Goal: Navigation & Orientation: Find specific page/section

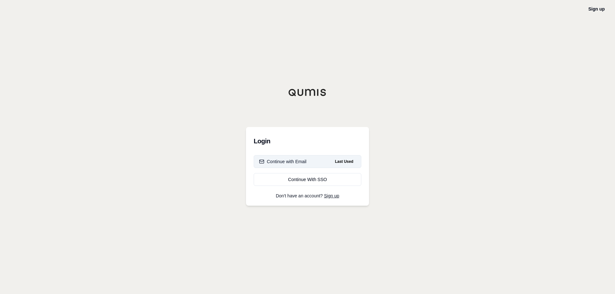
click at [300, 159] on div "Continue with Email" at bounding box center [282, 161] width 47 height 6
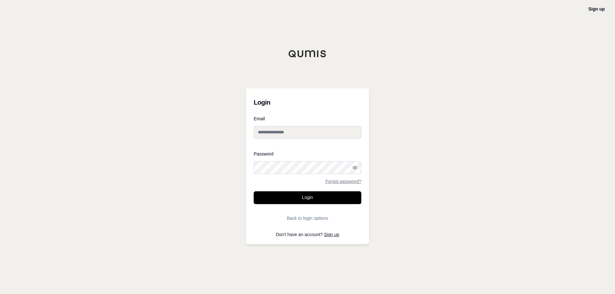
type input "**********"
click at [301, 196] on button "Login" at bounding box center [308, 197] width 108 height 13
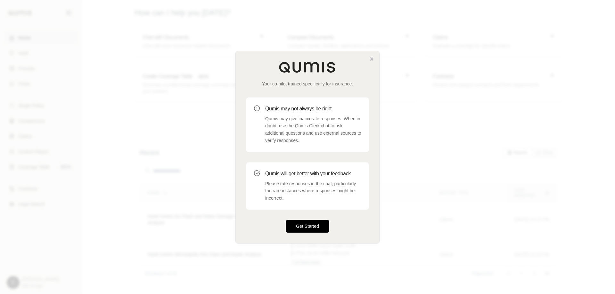
click at [302, 230] on button "Get Started" at bounding box center [308, 226] width 44 height 13
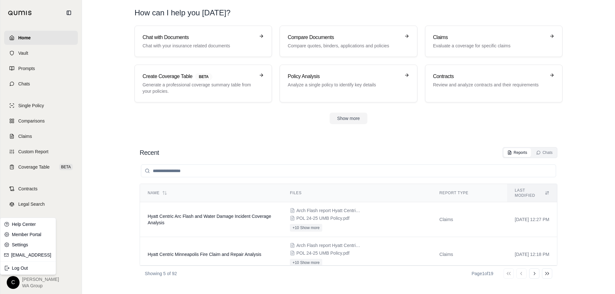
click at [11, 283] on html "Home Vault Prompts Chats Single Policy Comparisons Claims Custom Report Coverag…" at bounding box center [307, 147] width 615 height 294
click at [21, 239] on link "Member Portal" at bounding box center [28, 235] width 53 height 10
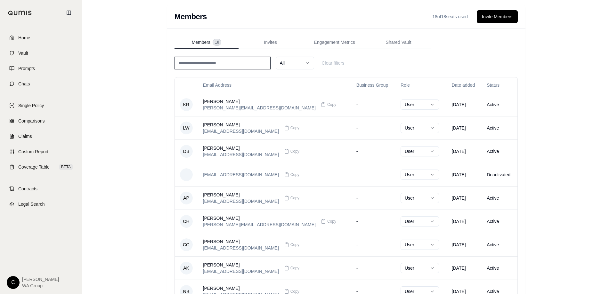
click at [309, 62] on html "Home Vault Prompts Chats Single Policy Comparisons Claims Custom Report Coverag…" at bounding box center [305, 185] width 610 height 371
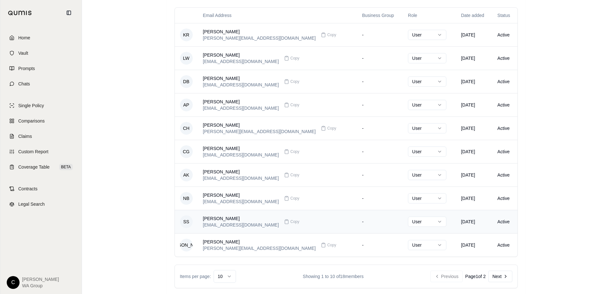
scroll to position [77, 0]
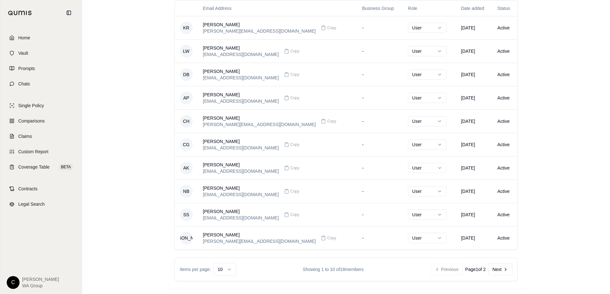
click at [503, 270] on div "Previous Page 1 of 2 Next" at bounding box center [471, 270] width 82 height 12
click at [500, 270] on div "Previous Page 1 of 2 Next" at bounding box center [471, 270] width 82 height 12
click at [496, 269] on button "Next" at bounding box center [500, 270] width 24 height 12
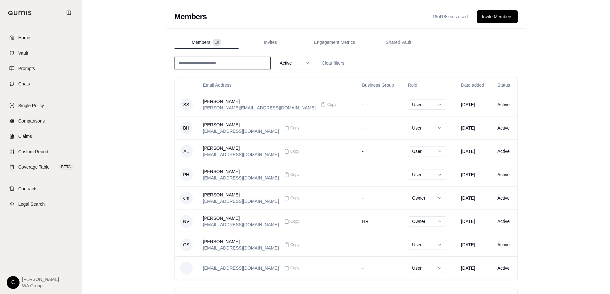
scroll to position [30, 0]
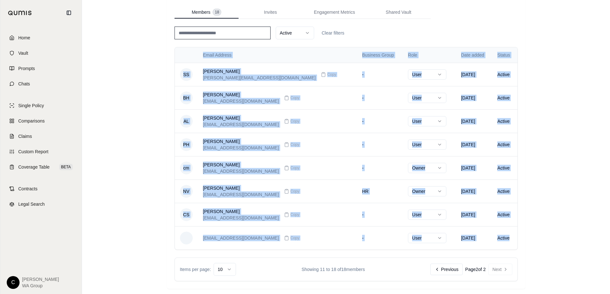
drag, startPoint x: 512, startPoint y: 238, endPoint x: 194, endPoint y: 55, distance: 366.4
click at [194, 55] on table "Email Address Business Group Role Date added Status SS [PERSON_NAME] [PERSON_NA…" at bounding box center [346, 148] width 343 height 202
copy table "Email Address Business Group Role Date added Status SS [PERSON_NAME] [PERSON_NA…"
drag, startPoint x: 153, startPoint y: 57, endPoint x: 160, endPoint y: 56, distance: 7.2
click at [153, 57] on div "Members 18 of 18 seats used Invite Members Members 18 Invites Engagement Metric…" at bounding box center [346, 132] width 528 height 324
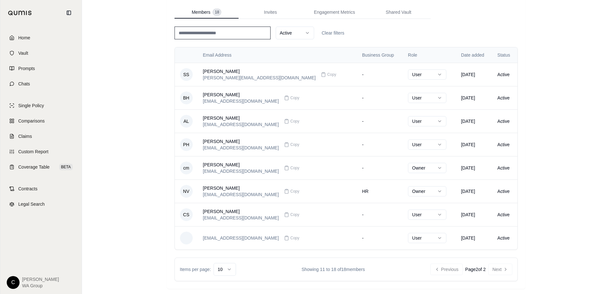
click at [205, 54] on th "Email Address" at bounding box center [277, 54] width 159 height 15
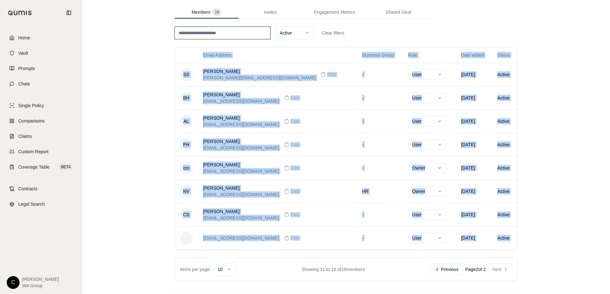
drag, startPoint x: 205, startPoint y: 54, endPoint x: 520, endPoint y: 249, distance: 370.5
click at [520, 249] on div "Members 18 Invites Engagement Metrics Shared Vault Active Clear filters Email A…" at bounding box center [346, 143] width 359 height 291
copy table "Email Address Business Group Role Date added Status SS [PERSON_NAME] [PERSON_NA…"
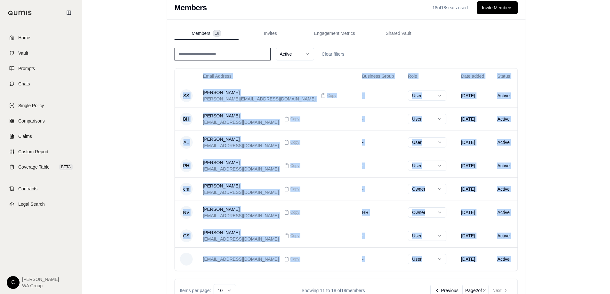
scroll to position [0, 0]
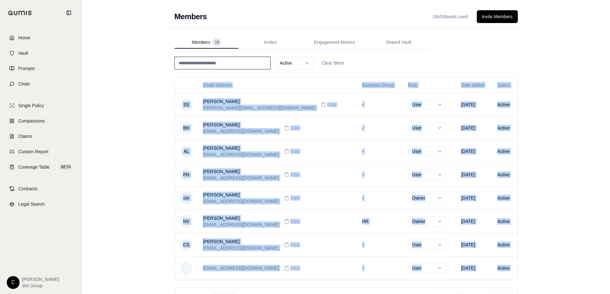
click at [133, 143] on div "Members 18 of 18 seats used Invite Members Members 18 Invites Engagement Metric…" at bounding box center [346, 162] width 528 height 324
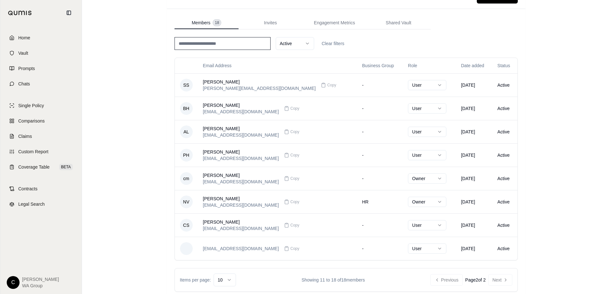
scroll to position [30, 0]
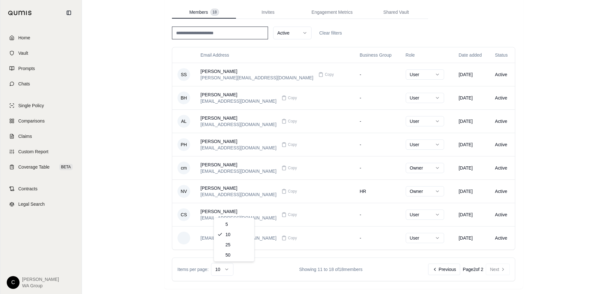
click at [234, 267] on html "Home Vault Prompts Chats Single Policy Comparisons Claims Custom Report Coverag…" at bounding box center [305, 132] width 610 height 324
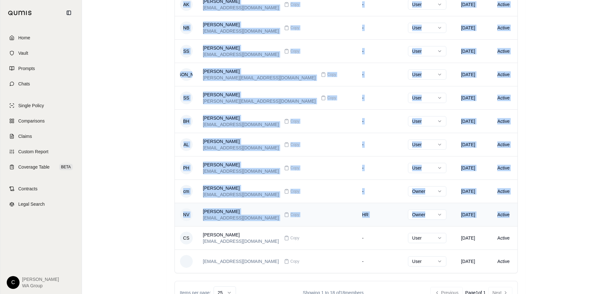
scroll to position [264, 0]
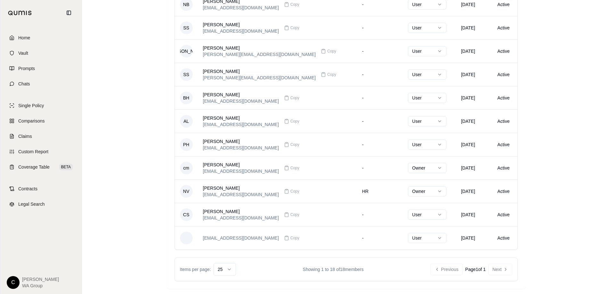
drag, startPoint x: 227, startPoint y: 47, endPoint x: 520, endPoint y: 243, distance: 353.1
click at [520, 243] on div "Members 18 Invites Engagement Metrics Shared Vault Active Clear filters Email A…" at bounding box center [346, 27] width 359 height 524
copy thead
click at [111, 208] on div "Members 18 of 18 seats used Invite Members Members 18 Invites Engagement Metric…" at bounding box center [346, 15] width 528 height 558
click at [12, 280] on html "Home Vault Prompts Chats Single Policy Comparisons Claims Custom Report Coverag…" at bounding box center [305, 15] width 610 height 558
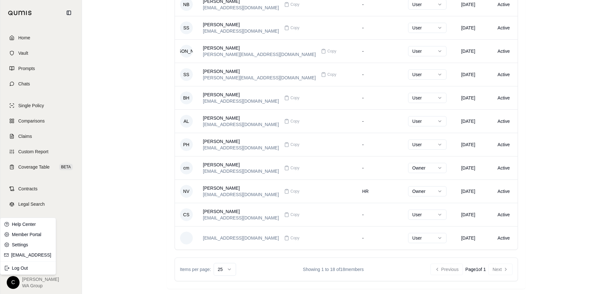
click at [63, 234] on html "Home Vault Prompts Chats Single Policy Comparisons Claims Custom Report Coverag…" at bounding box center [307, 15] width 615 height 558
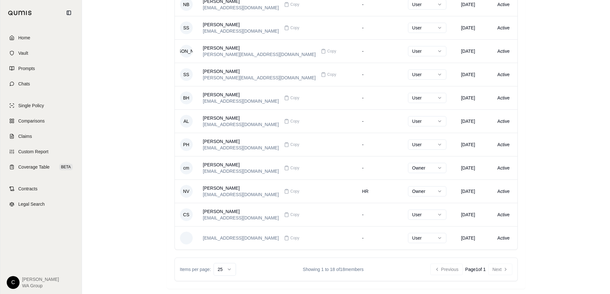
click at [39, 257] on div "Home Vault Prompts Chats Single Policy Comparisons Claims Custom Report Coverag…" at bounding box center [40, 160] width 81 height 269
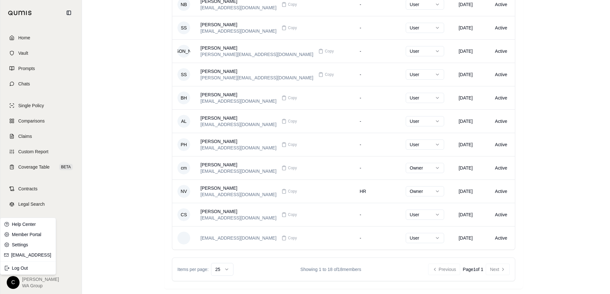
click at [10, 284] on html "Home Vault Prompts Chats Single Policy Comparisons Claims Custom Report Coverag…" at bounding box center [305, 15] width 610 height 558
click at [41, 234] on link "Member Portal" at bounding box center [28, 235] width 53 height 10
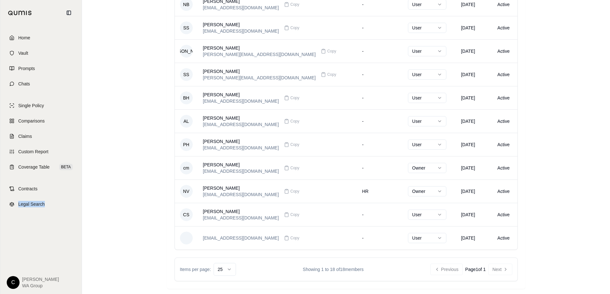
drag, startPoint x: 12, startPoint y: 222, endPoint x: 47, endPoint y: 220, distance: 34.3
click at [47, 220] on div "Home Vault Prompts Chats Single Policy Comparisons Claims Custom Report Coverag…" at bounding box center [40, 160] width 81 height 269
click at [105, 233] on div "Members 18 of 18 seats used Invite Members Members 18 Invites Engagement Metric…" at bounding box center [346, 15] width 528 height 558
click at [12, 284] on html "Home Vault Prompts Chats Single Policy Comparisons Claims Custom Report Coverag…" at bounding box center [305, 15] width 610 height 558
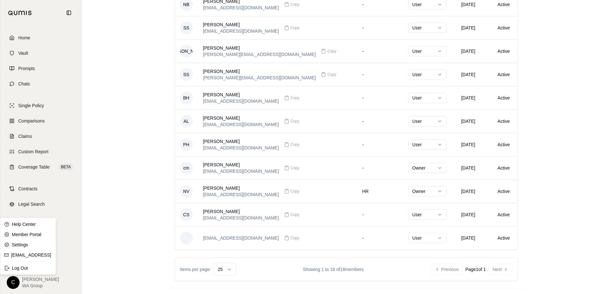
drag, startPoint x: 134, startPoint y: 38, endPoint x: 134, endPoint y: 33, distance: 4.8
click at [134, 38] on html "Home Vault Prompts Chats Single Policy Comparisons Claims Custom Report Coverag…" at bounding box center [307, 15] width 615 height 558
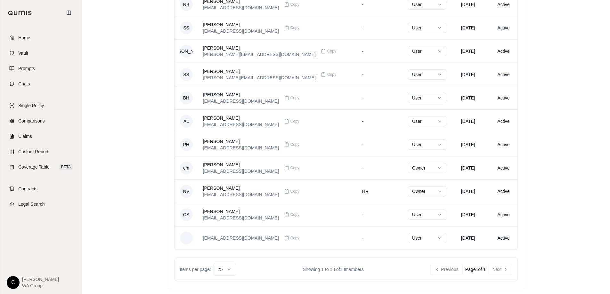
click at [141, 159] on div "Members 18 of 18 seats used Invite Members Members 18 Invites Engagement Metric…" at bounding box center [346, 15] width 528 height 558
click at [23, 35] on span "Home" at bounding box center [24, 38] width 12 height 6
